Goal: Task Accomplishment & Management: Manage account settings

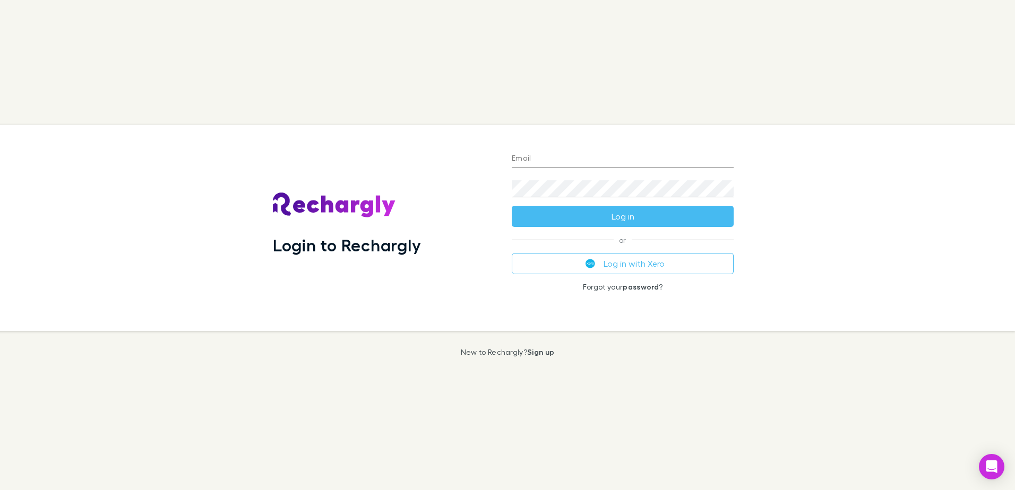
click at [648, 260] on button "Log in with Xero" at bounding box center [623, 263] width 222 height 21
click at [911, 184] on div "Login to Rechargly Email Password Log in or Log in with Xero Forgot your passwo…" at bounding box center [503, 228] width 1023 height 206
click at [630, 265] on button "Log in with Xero" at bounding box center [623, 263] width 222 height 21
